Goal: Task Accomplishment & Management: Use online tool/utility

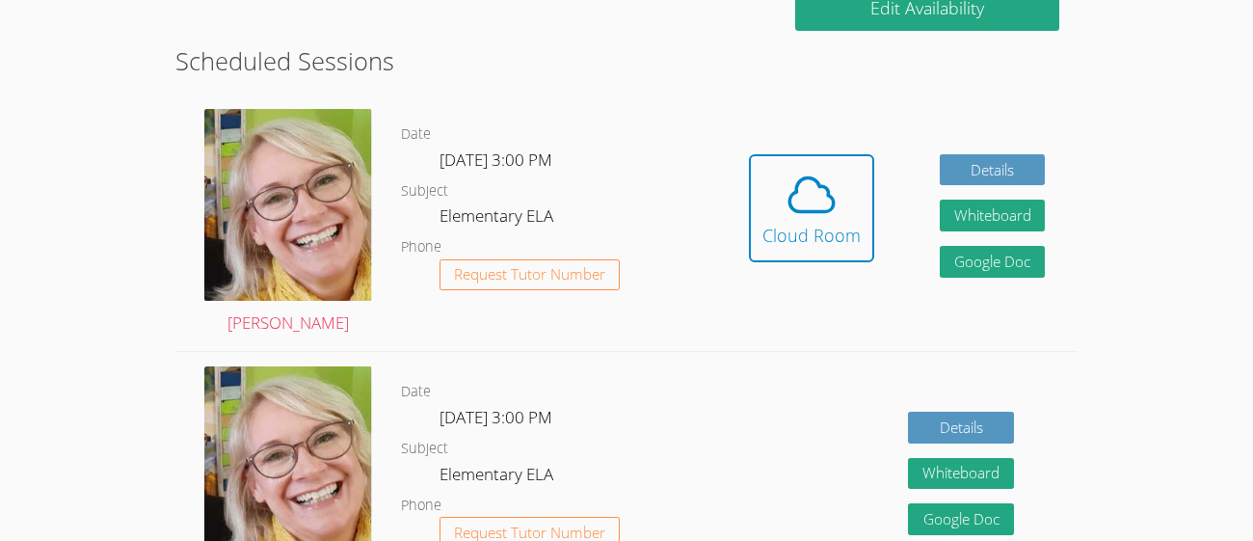
scroll to position [379, 0]
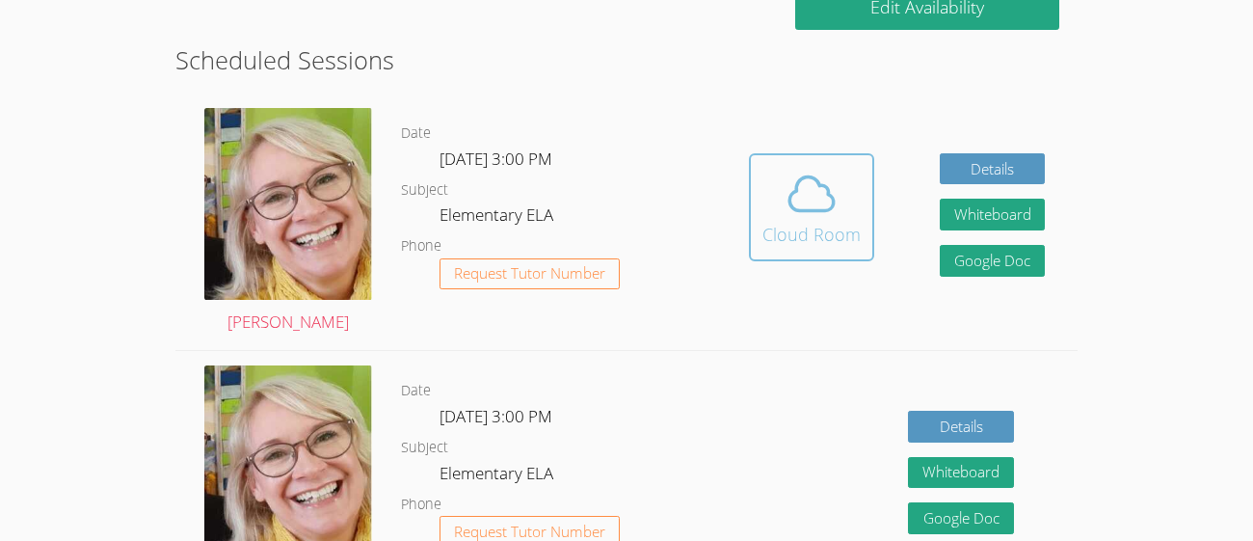
click at [784, 188] on icon at bounding box center [811, 194] width 54 height 54
click at [1008, 197] on div "Details Whiteboard Hidden Google Doc" at bounding box center [992, 222] width 106 height 138
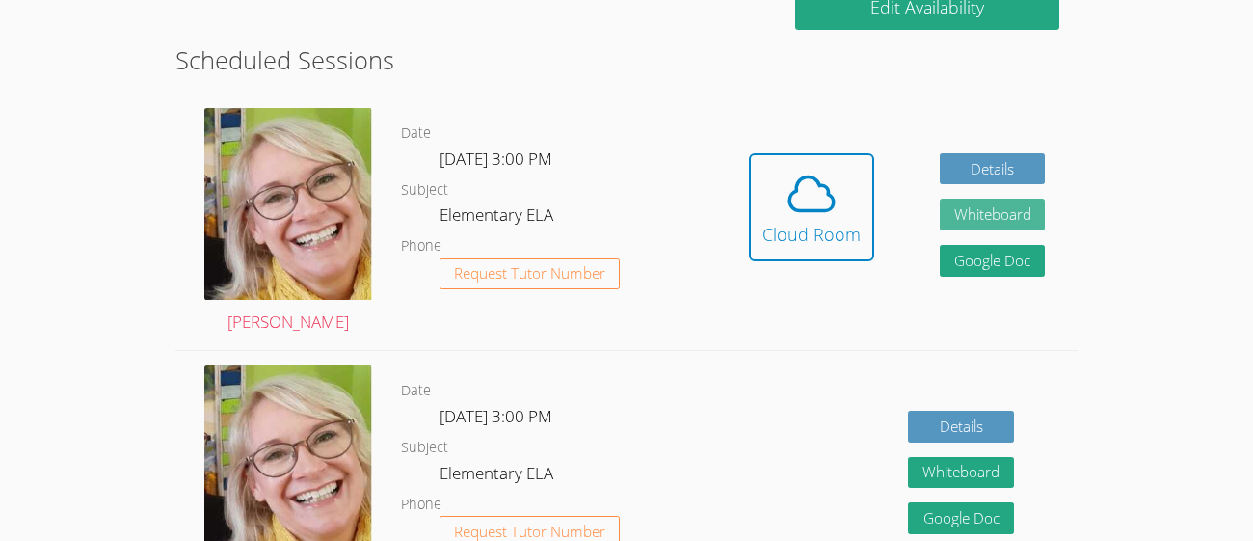
click at [1011, 206] on button "Whiteboard" at bounding box center [992, 214] width 106 height 32
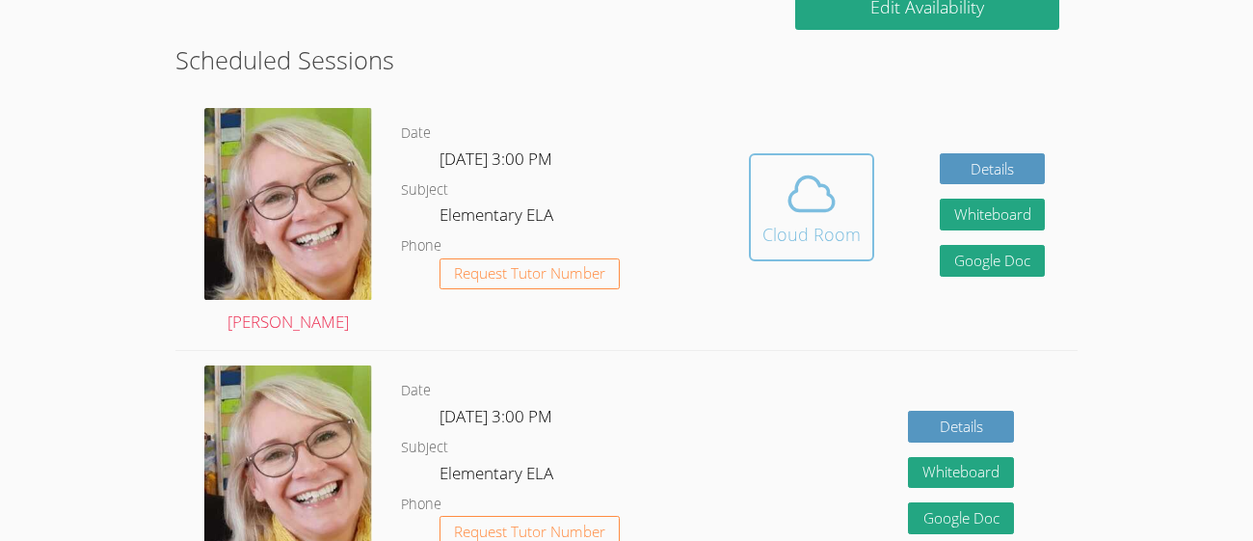
click at [793, 236] on div "Cloud Room" at bounding box center [811, 234] width 98 height 27
click at [786, 190] on icon at bounding box center [811, 194] width 54 height 54
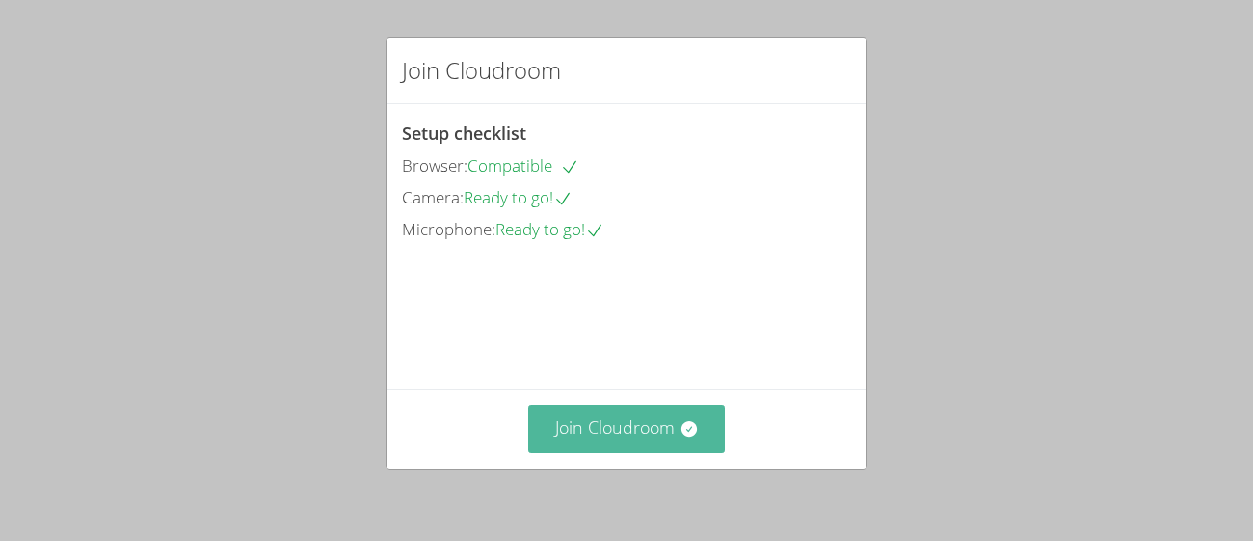
click at [640, 440] on button "Join Cloudroom" at bounding box center [627, 428] width 198 height 47
click at [602, 426] on button "Join Cloudroom" at bounding box center [627, 428] width 198 height 47
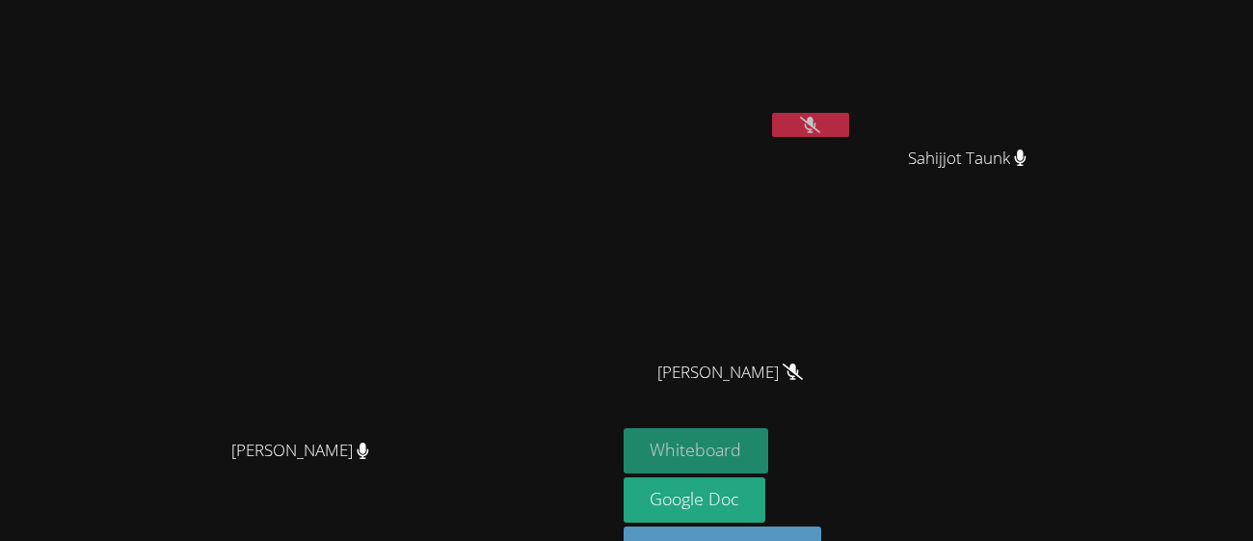
click at [769, 439] on button "Whiteboard" at bounding box center [695, 450] width 145 height 45
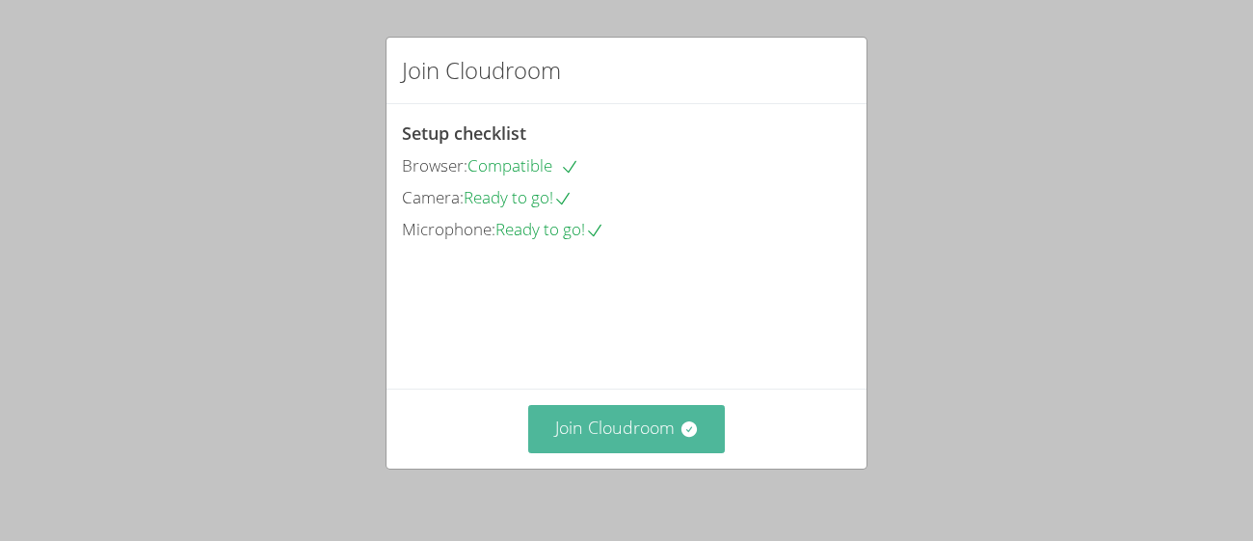
click at [646, 422] on button "Join Cloudroom" at bounding box center [627, 428] width 198 height 47
